Goal: Task Accomplishment & Management: Manage account settings

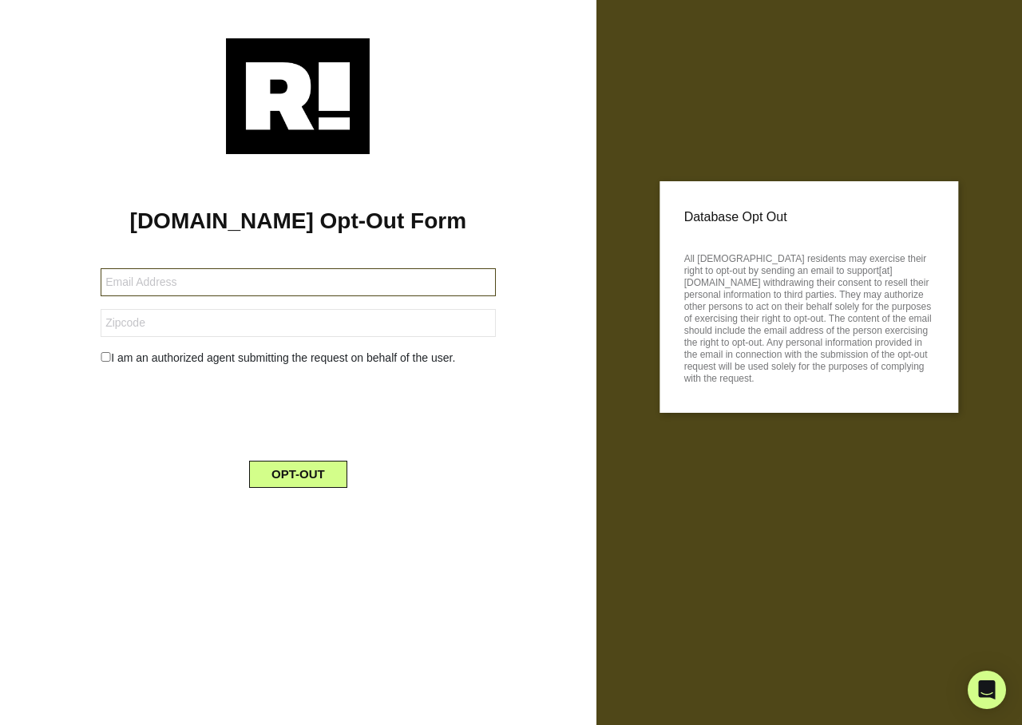
type input "[EMAIL_ADDRESS][DOMAIN_NAME]"
type input "53220"
